Goal: Transaction & Acquisition: Purchase product/service

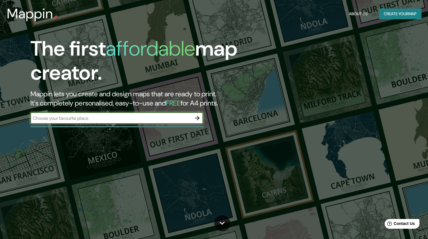
click at [150, 119] on input "text" at bounding box center [110, 118] width 161 height 7
type input "A"
type input "[GEOGRAPHIC_DATA]"
click at [196, 120] on icon "button" at bounding box center [197, 118] width 7 height 7
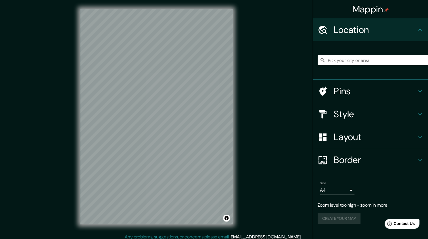
click at [239, 140] on div "© Mapbox © OpenStreetMap Improve this map" at bounding box center [156, 117] width 171 height 234
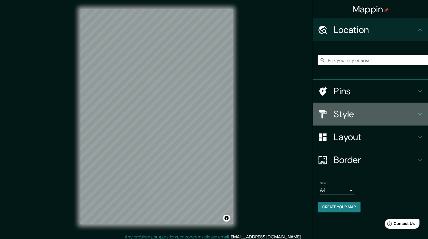
click at [399, 110] on h4 "Style" at bounding box center [374, 114] width 83 height 11
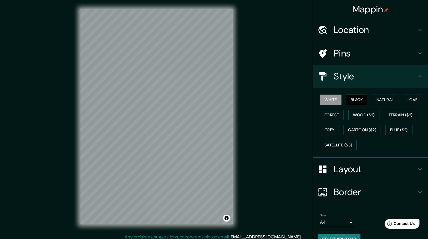
click at [356, 101] on button "Black" at bounding box center [357, 100] width 22 height 11
click at [372, 101] on button "Natural" at bounding box center [385, 100] width 26 height 11
click at [408, 102] on button "Love" at bounding box center [412, 100] width 19 height 11
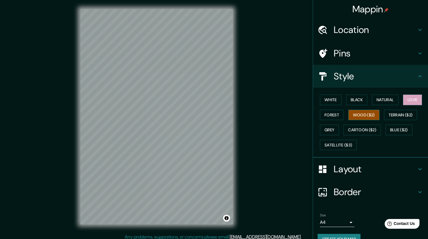
click at [366, 113] on button "Wood ($2)" at bounding box center [363, 115] width 31 height 11
click at [323, 110] on button "Forest" at bounding box center [332, 115] width 24 height 11
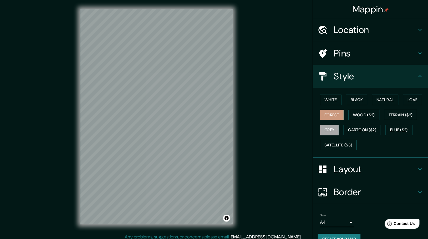
click at [325, 129] on button "Grey" at bounding box center [329, 130] width 19 height 11
click at [327, 142] on button "Satellite ($3)" at bounding box center [338, 145] width 37 height 11
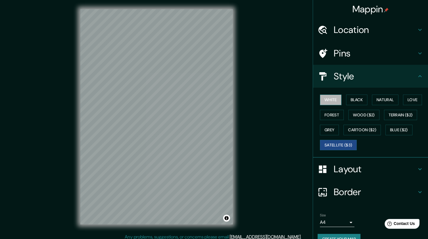
click at [324, 104] on button "White" at bounding box center [331, 100] width 22 height 11
click at [400, 128] on button "Blue ($2)" at bounding box center [398, 130] width 27 height 11
click at [332, 101] on button "White" at bounding box center [331, 100] width 22 height 11
click at [395, 81] on h4 "Style" at bounding box center [374, 76] width 83 height 11
click at [389, 58] on h4 "Pins" at bounding box center [374, 53] width 83 height 11
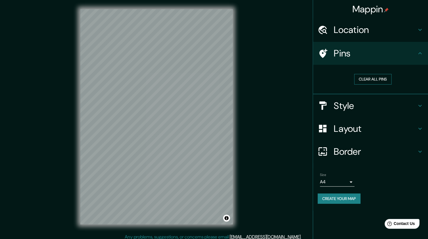
click at [376, 76] on button "Clear all pins" at bounding box center [372, 79] width 37 height 11
click at [416, 56] on h4 "Pins" at bounding box center [374, 53] width 83 height 11
click at [401, 108] on h4 "Style" at bounding box center [374, 105] width 83 height 11
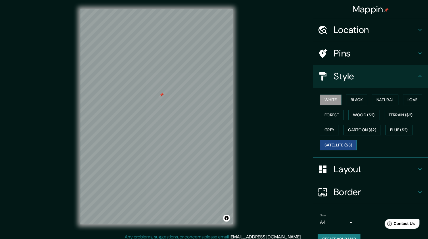
click at [335, 146] on button "Satellite ($3)" at bounding box center [338, 145] width 37 height 11
click at [160, 94] on div at bounding box center [159, 94] width 5 height 5
drag, startPoint x: 140, startPoint y: 122, endPoint x: 132, endPoint y: 120, distance: 8.0
click at [132, 120] on div at bounding box center [133, 118] width 5 height 5
click at [132, 120] on div at bounding box center [132, 118] width 5 height 5
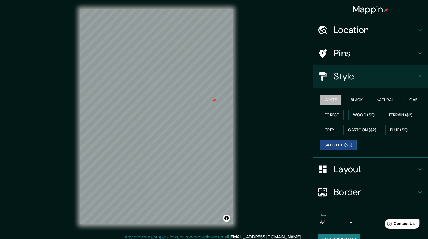
click at [327, 100] on button "White" at bounding box center [331, 100] width 22 height 11
